Goal: Transaction & Acquisition: Purchase product/service

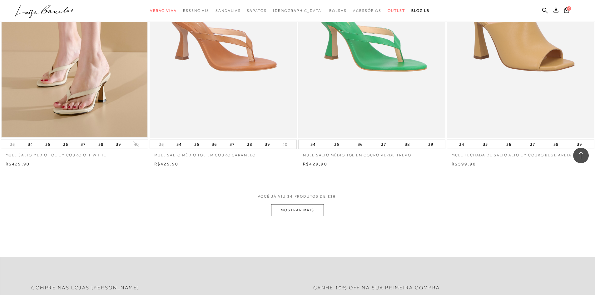
scroll to position [1436, 0]
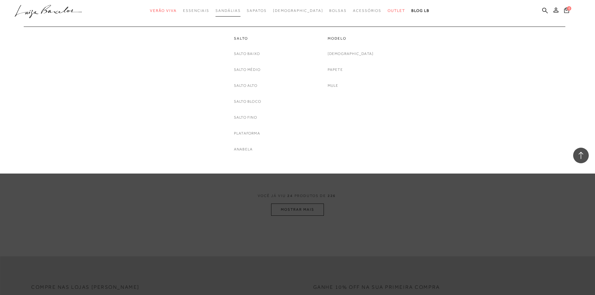
click at [240, 11] on span "Sandálias" at bounding box center [227, 10] width 25 height 4
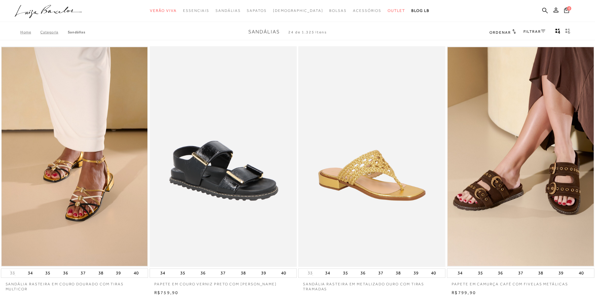
click at [540, 31] on link "FILTRAR" at bounding box center [534, 31] width 22 height 4
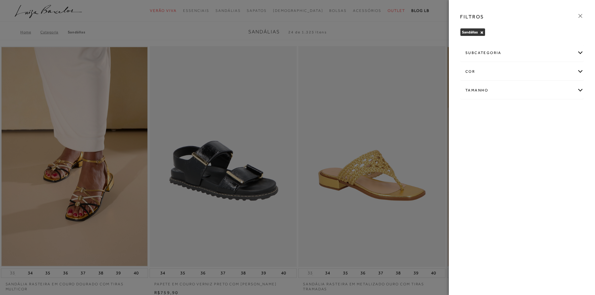
click at [579, 72] on div "cor" at bounding box center [521, 71] width 123 height 17
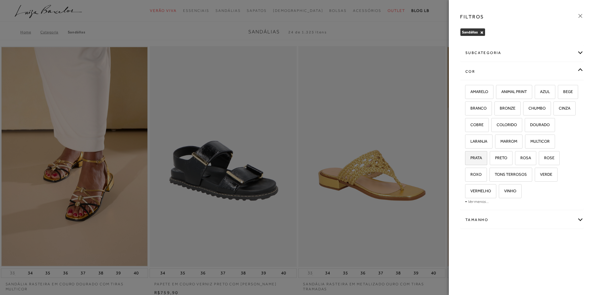
click at [482, 157] on span "PRATA" at bounding box center [474, 158] width 16 height 5
click at [470, 157] on input "PRATA" at bounding box center [467, 159] width 6 height 6
checkbox input "true"
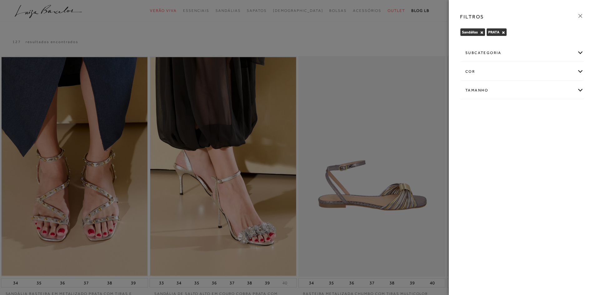
click at [581, 17] on icon at bounding box center [580, 16] width 4 height 4
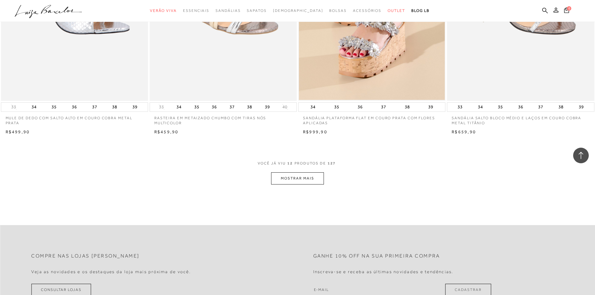
scroll to position [749, 0]
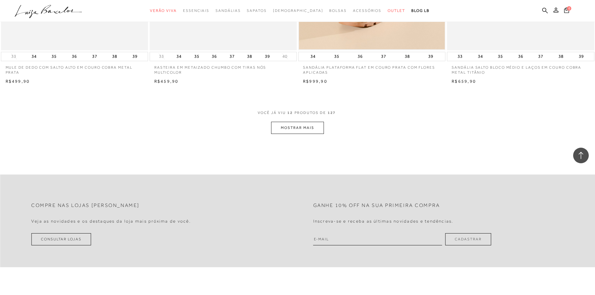
click at [306, 127] on button "MOSTRAR MAIS" at bounding box center [297, 128] width 52 height 12
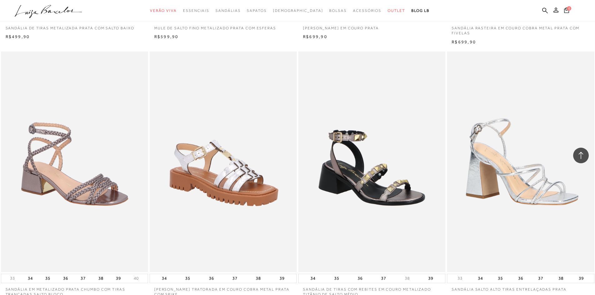
scroll to position [1499, 0]
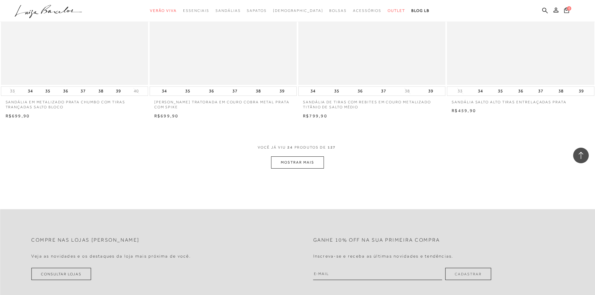
click at [302, 160] on button "MOSTRAR MAIS" at bounding box center [297, 162] width 52 height 12
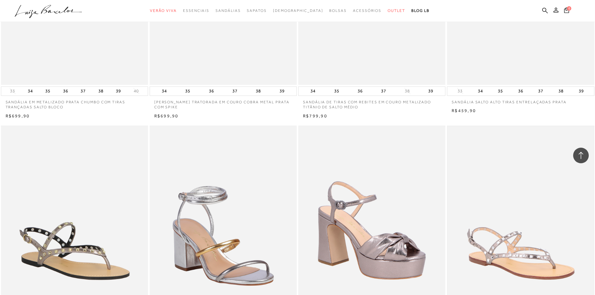
click at [469, 185] on img at bounding box center [520, 235] width 146 height 219
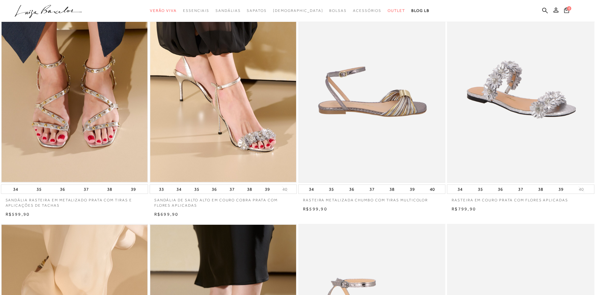
scroll to position [219, 0]
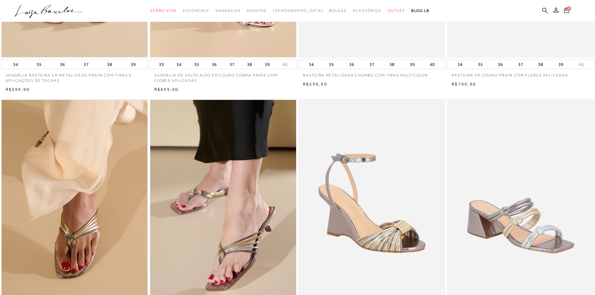
click at [397, 233] on img at bounding box center [372, 209] width 146 height 219
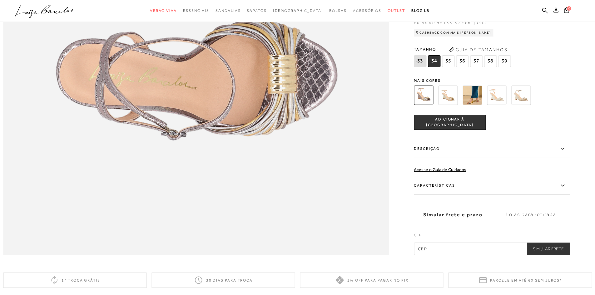
scroll to position [781, 0]
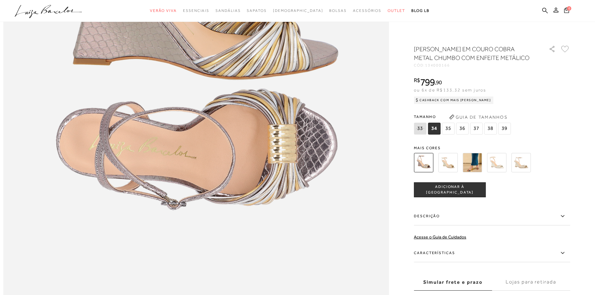
click at [564, 216] on icon at bounding box center [561, 216] width 3 height 2
click at [0, 0] on input "Descrição" at bounding box center [0, 0] width 0 height 0
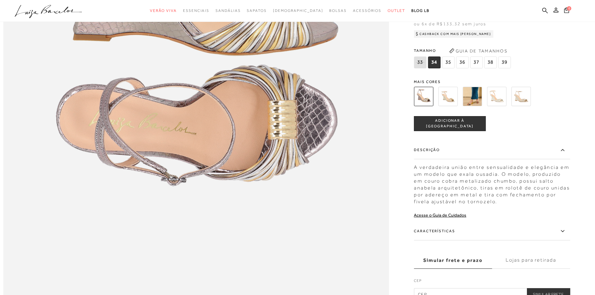
scroll to position [843, 0]
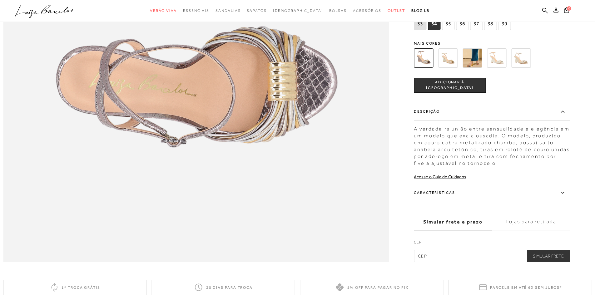
click at [564, 197] on icon at bounding box center [562, 193] width 7 height 8
click at [0, 0] on input "Características" at bounding box center [0, 0] width 0 height 0
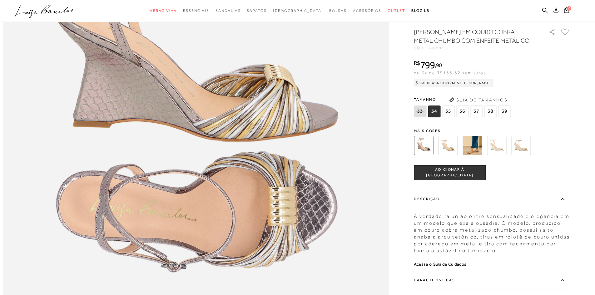
click at [452, 155] on img at bounding box center [447, 145] width 19 height 19
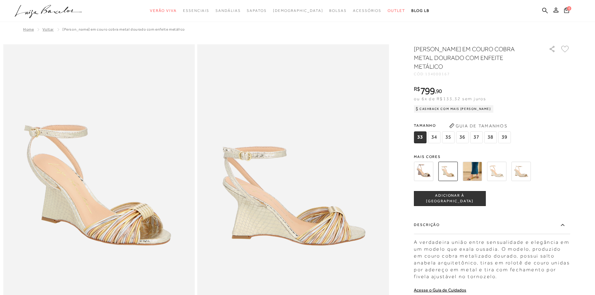
click at [476, 175] on img at bounding box center [471, 171] width 19 height 19
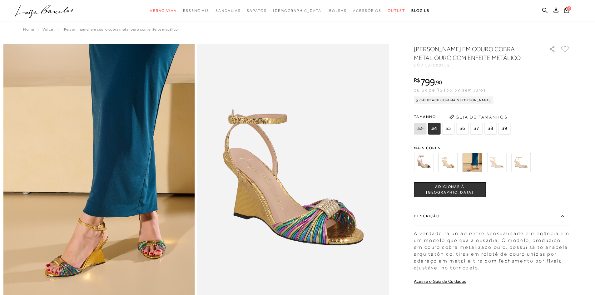
click at [499, 166] on img at bounding box center [496, 162] width 19 height 19
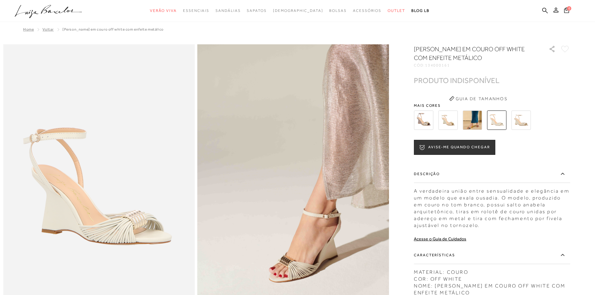
click at [499, 124] on img at bounding box center [496, 120] width 19 height 19
click at [526, 124] on img at bounding box center [520, 120] width 19 height 19
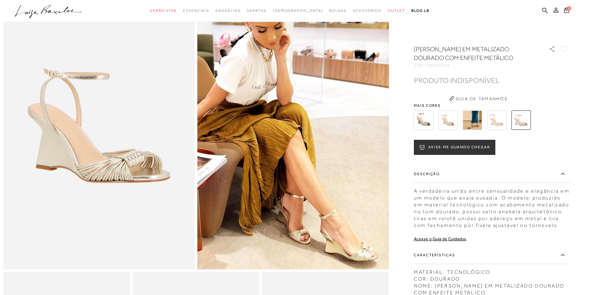
scroll to position [62, 0]
click at [424, 122] on img at bounding box center [423, 120] width 19 height 19
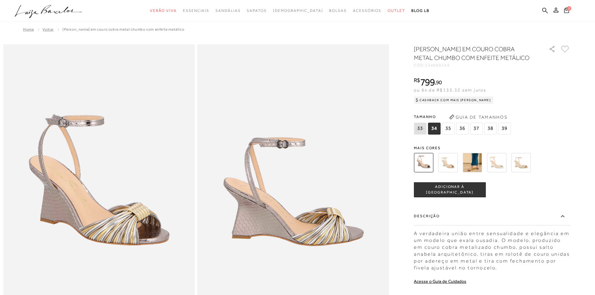
click at [450, 128] on span "35" at bounding box center [448, 129] width 12 height 12
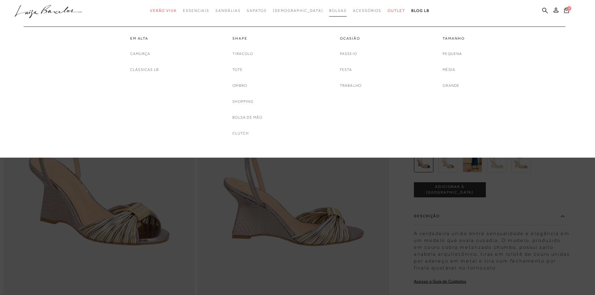
click at [329, 10] on span "Bolsas" at bounding box center [337, 10] width 17 height 4
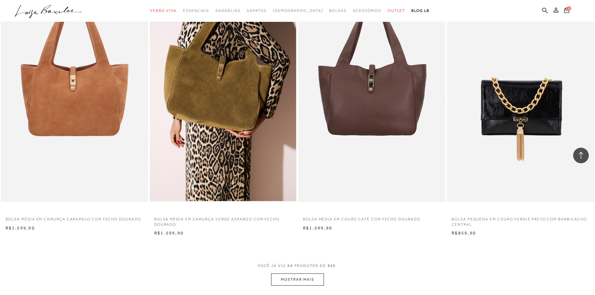
scroll to position [1405, 0]
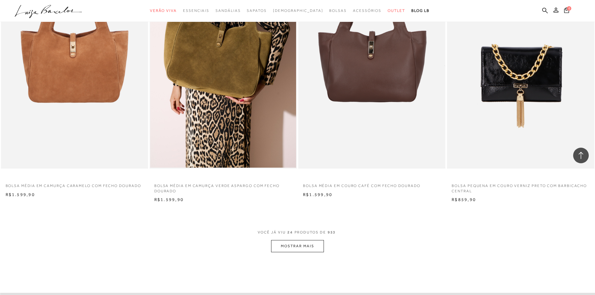
click at [298, 246] on button "MOSTRAR MAIS" at bounding box center [297, 246] width 52 height 12
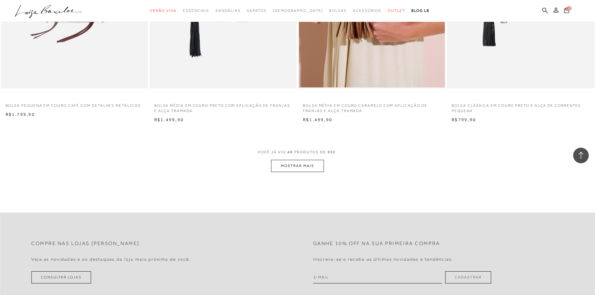
scroll to position [3091, 0]
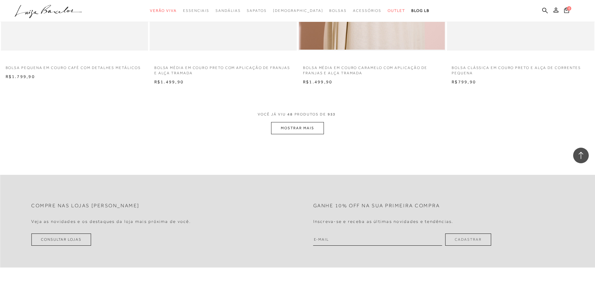
click at [310, 126] on button "MOSTRAR MAIS" at bounding box center [297, 128] width 52 height 12
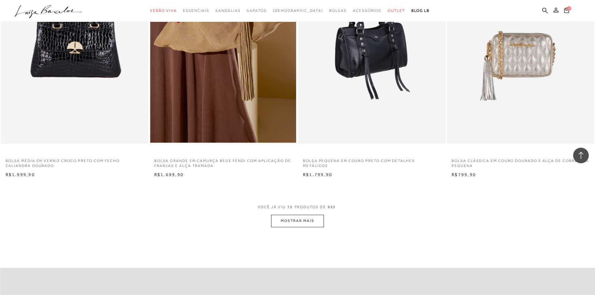
scroll to position [4621, 0]
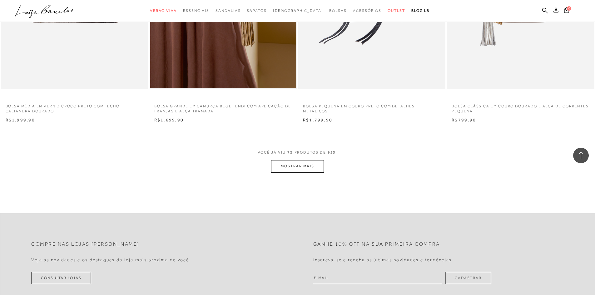
click at [299, 166] on button "MOSTRAR MAIS" at bounding box center [297, 166] width 52 height 12
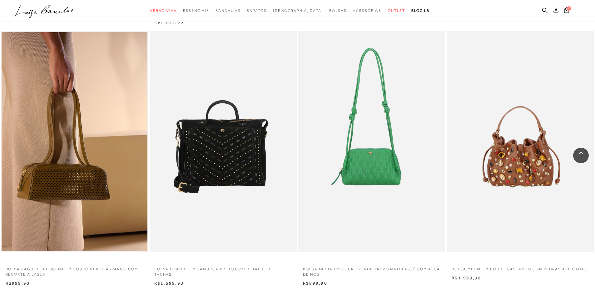
scroll to position [6183, 0]
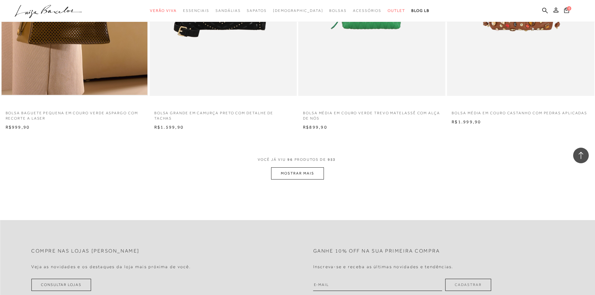
click at [296, 172] on button "MOSTRAR MAIS" at bounding box center [297, 173] width 52 height 12
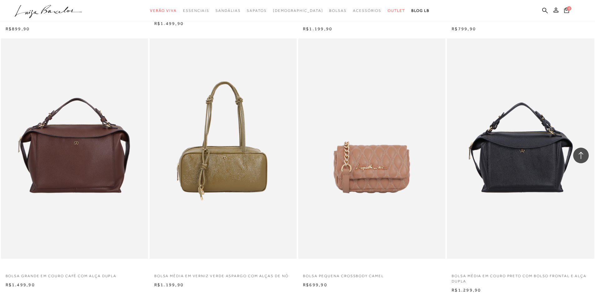
scroll to position [7744, 0]
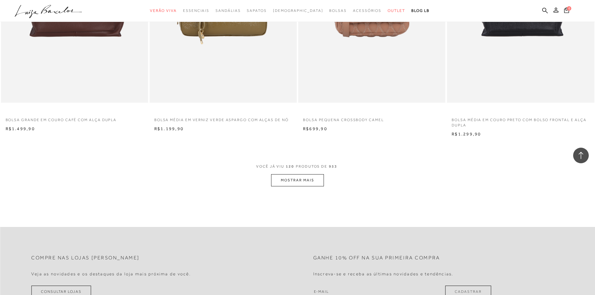
click at [299, 180] on button "MOSTRAR MAIS" at bounding box center [297, 180] width 52 height 12
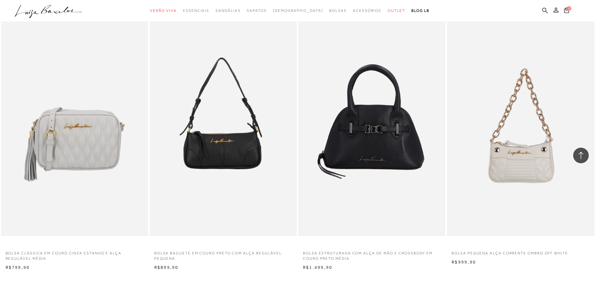
scroll to position [9336, 0]
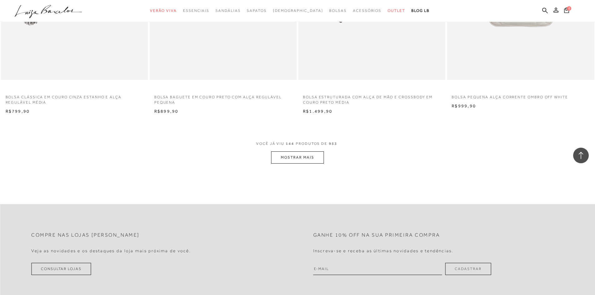
click at [304, 158] on button "MOSTRAR MAIS" at bounding box center [297, 157] width 52 height 12
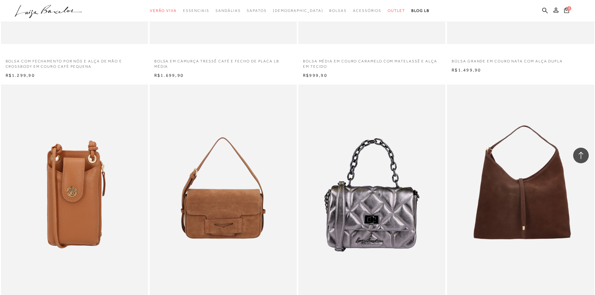
scroll to position [10835, 0]
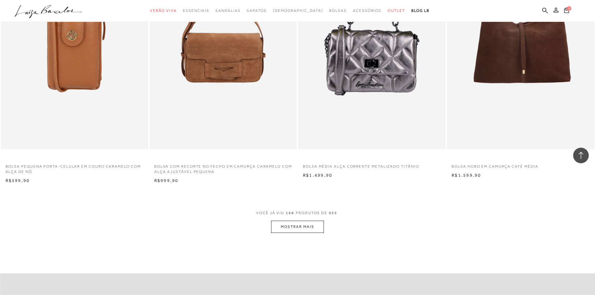
click at [306, 224] on button "MOSTRAR MAIS" at bounding box center [297, 227] width 52 height 12
